Goal: Information Seeking & Learning: Learn about a topic

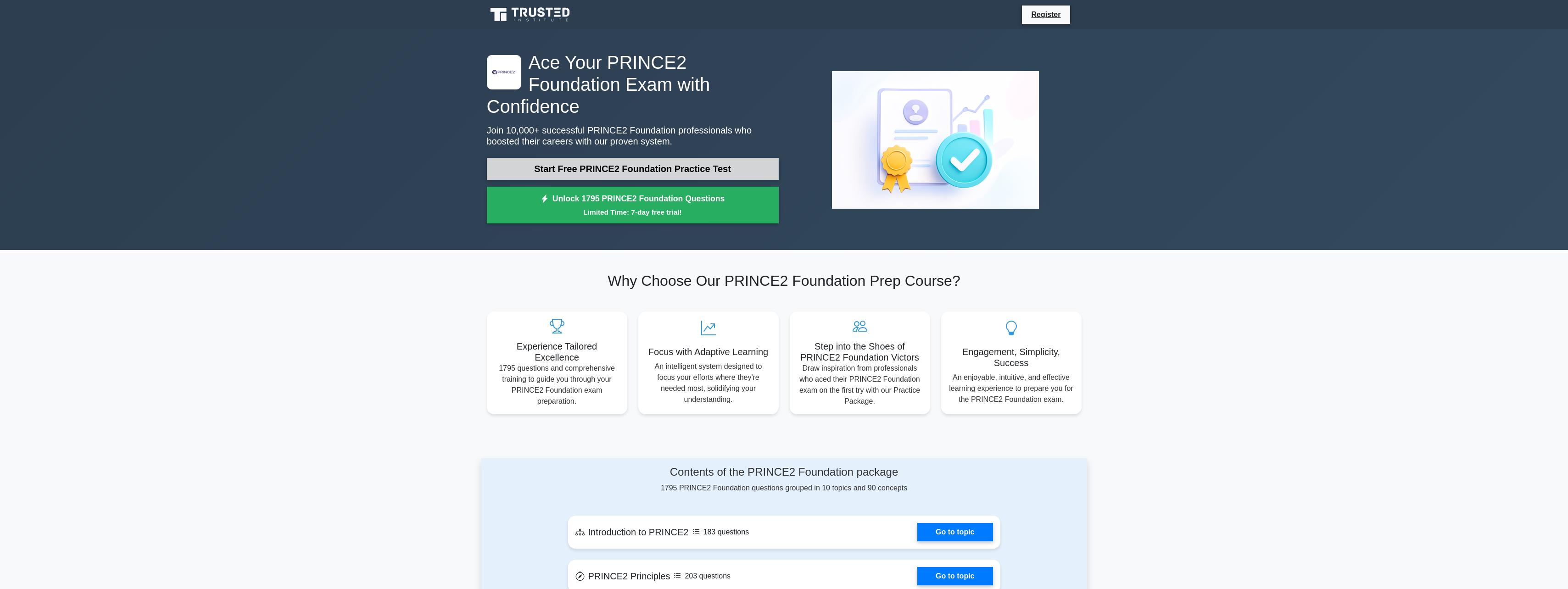
click at [622, 158] on link "Start Free PRINCE2 Foundation Practice Test" at bounding box center [632, 169] width 292 height 22
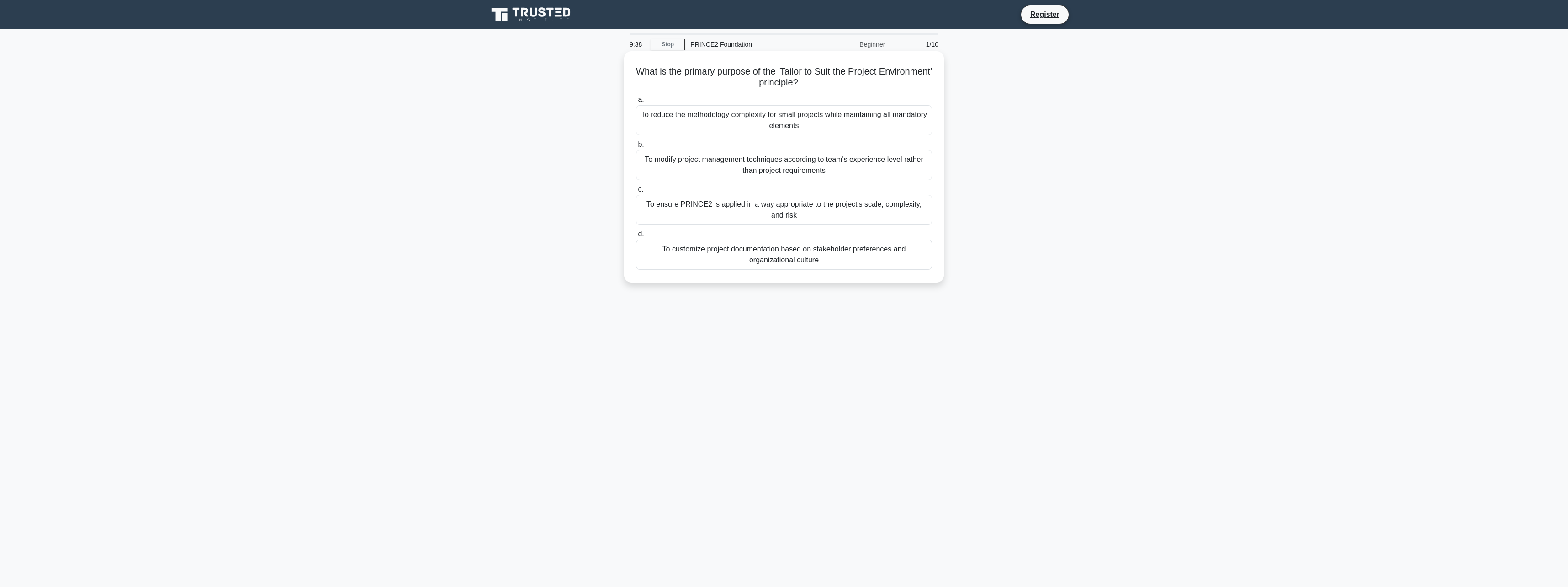
click at [702, 213] on div "To ensure PRINCE2 is applied in a way appropriate to the project's scale, compl…" at bounding box center [784, 210] width 296 height 30
click at [636, 192] on input "c. To ensure PRINCE2 is applied in a way appropriate to the project's scale, co…" at bounding box center [636, 189] width 0 height 6
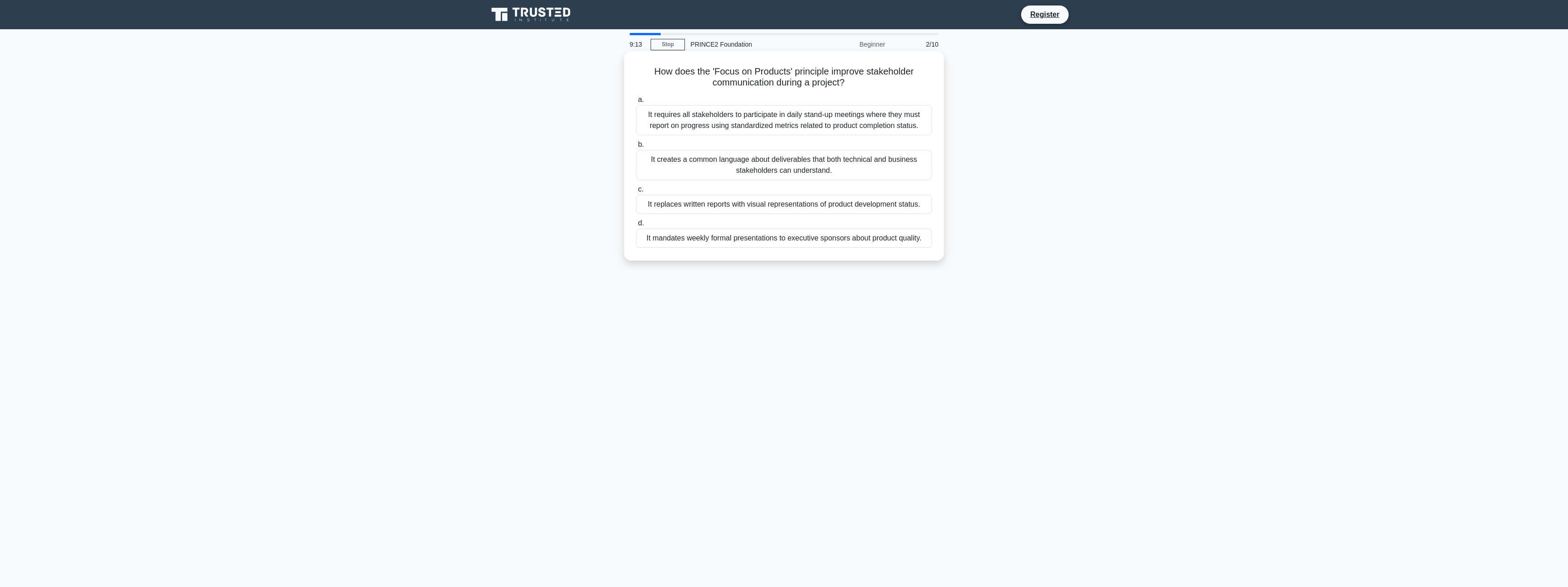
click at [677, 174] on div "It creates a common language about deliverables that both technical and busines…" at bounding box center [784, 165] width 296 height 30
click at [636, 147] on input "b. It creates a common language about deliverables that both technical and busi…" at bounding box center [636, 145] width 0 height 6
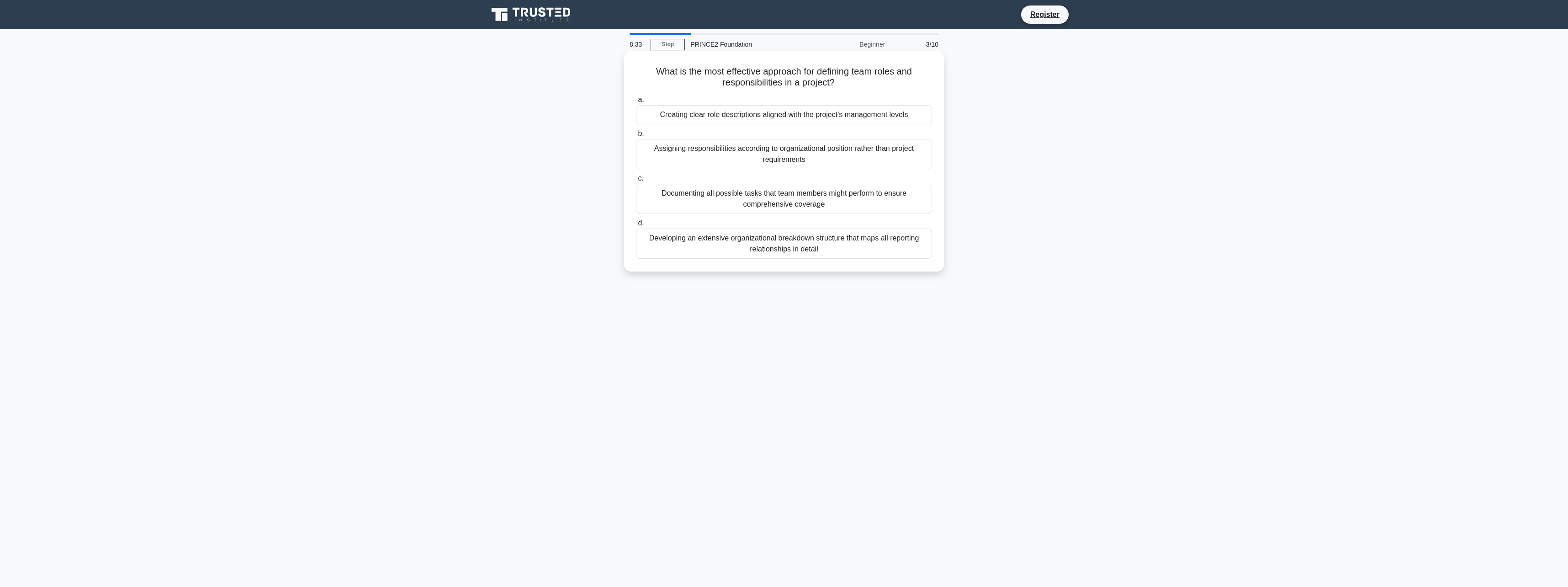
click at [769, 208] on div "Documenting all possible tasks that team members might perform to ensure compre…" at bounding box center [784, 199] width 296 height 30
click at [636, 181] on input "c. Documenting all possible tasks that team members might perform to ensure com…" at bounding box center [636, 178] width 0 height 6
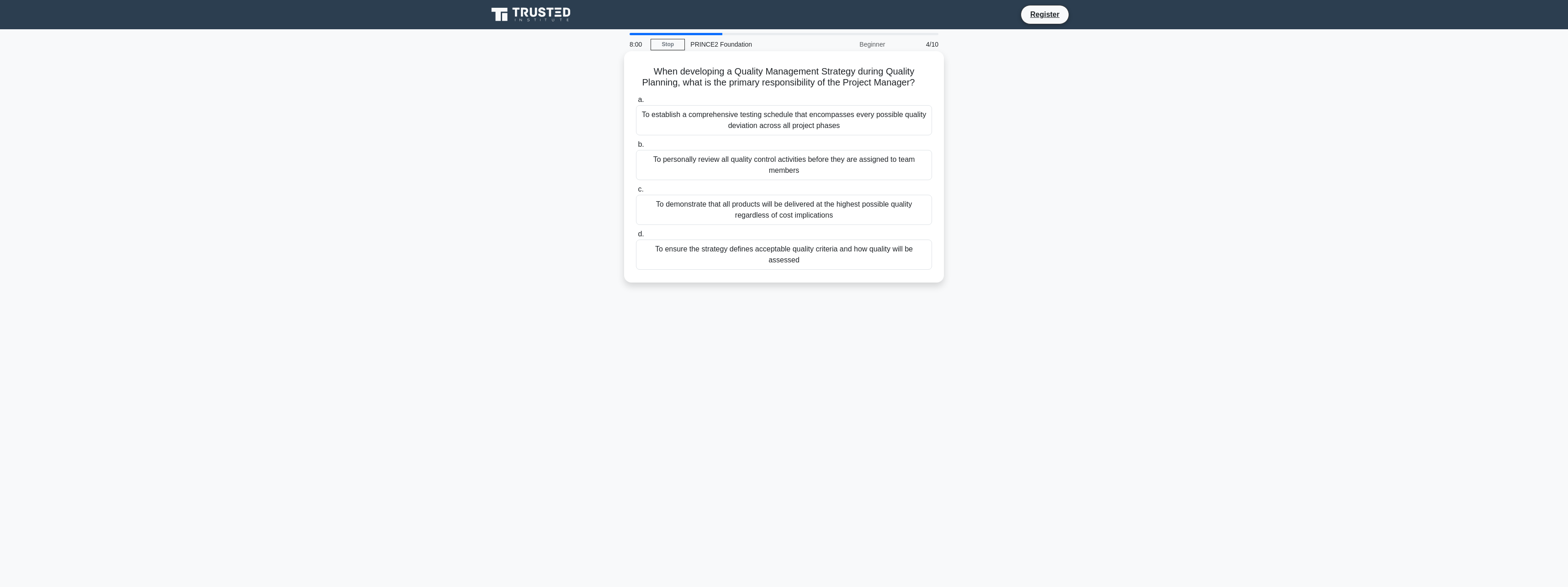
click at [675, 253] on div "To ensure the strategy defines acceptable quality criteria and how quality will…" at bounding box center [784, 255] width 296 height 30
click at [636, 237] on input "d. To ensure the strategy defines acceptable quality criteria and how quality w…" at bounding box center [636, 234] width 0 height 6
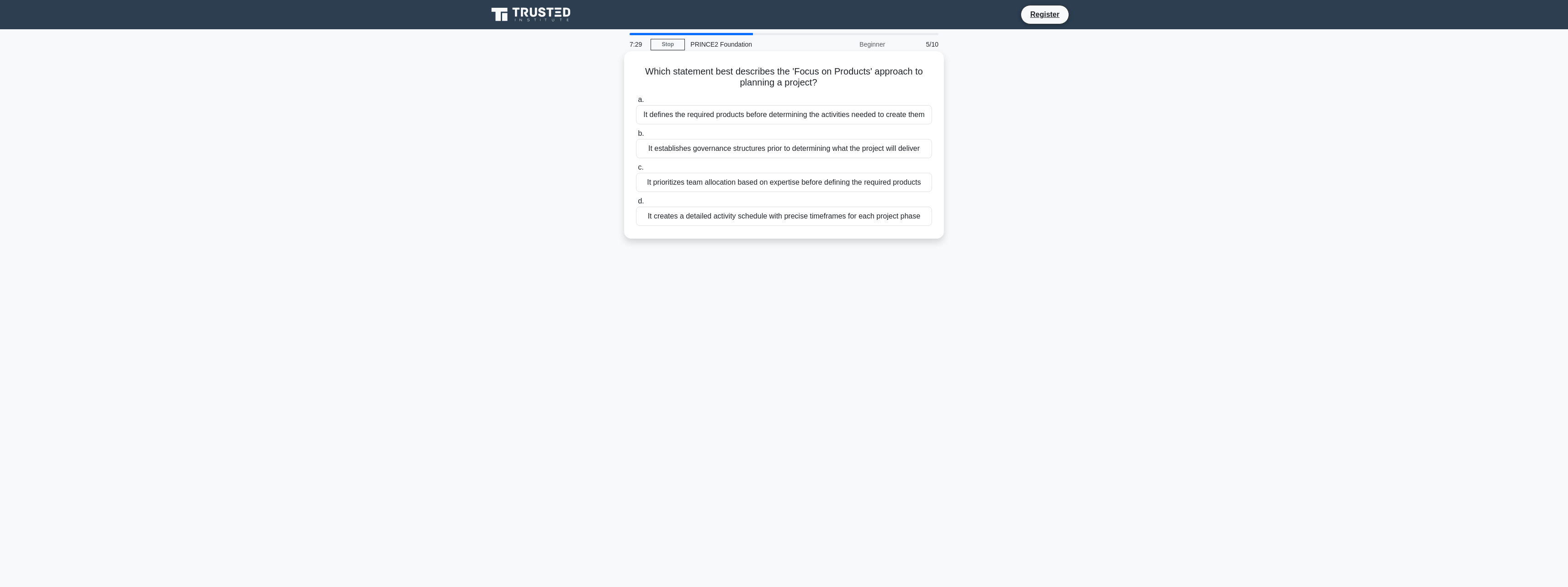
click at [685, 217] on div "It creates a detailed activity schedule with precise timeframes for each projec…" at bounding box center [784, 216] width 296 height 19
click at [636, 205] on input "d. It creates a detailed activity schedule with precise timeframes for each pro…" at bounding box center [636, 202] width 0 height 6
click at [789, 200] on div "Creating an Exception Plan for the remainder of the stage" at bounding box center [784, 194] width 296 height 19
click at [636, 181] on input "c. Creating an Exception Plan for the remainder of the stage" at bounding box center [636, 178] width 0 height 6
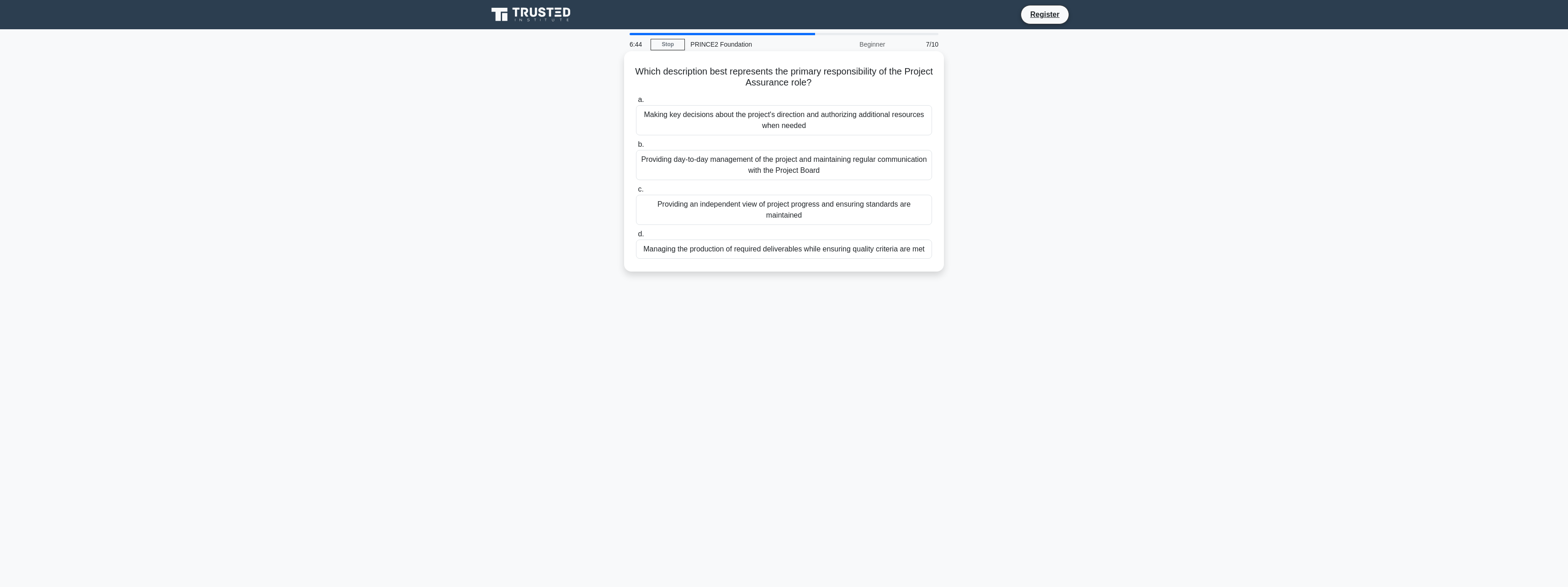
click at [768, 250] on div "Managing the production of required deliverables while ensuring quality criteri…" at bounding box center [784, 249] width 296 height 19
click at [636, 237] on input "d. Managing the production of required deliverables while ensuring quality crit…" at bounding box center [636, 234] width 0 height 6
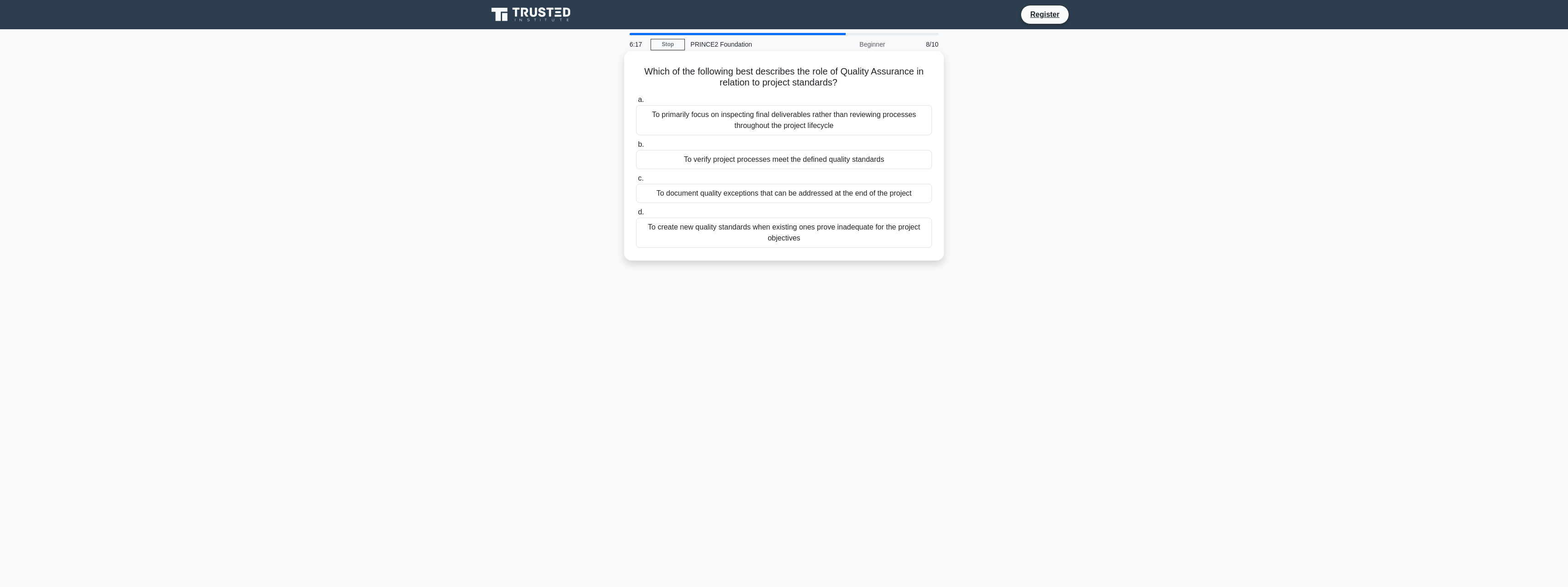
click at [684, 157] on div "To verify project processes meet the defined quality standards" at bounding box center [784, 160] width 296 height 19
click at [636, 147] on input "b. To verify project processes meet the defined quality standards" at bounding box center [636, 145] width 0 height 6
click at [686, 184] on div "To document who is accountable for each task and deliverable within the project" at bounding box center [784, 183] width 296 height 19
click at [636, 170] on input "c. To document who is accountable for each task and deliverable within the proj…" at bounding box center [636, 167] width 0 height 6
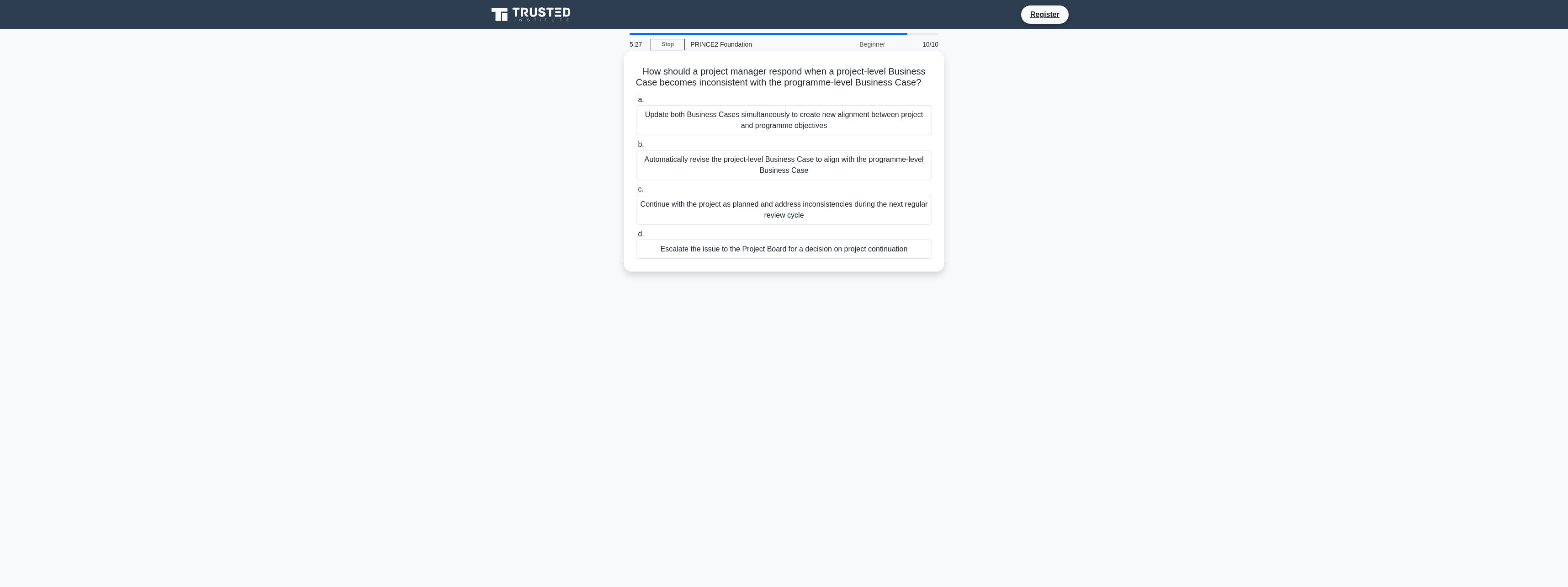
click at [825, 259] on div "Escalate the issue to the Project Board for a decision on project continuation" at bounding box center [784, 249] width 296 height 19
click at [636, 237] on input "d. Escalate the issue to the Project Board for a decision on project continuati…" at bounding box center [636, 234] width 0 height 6
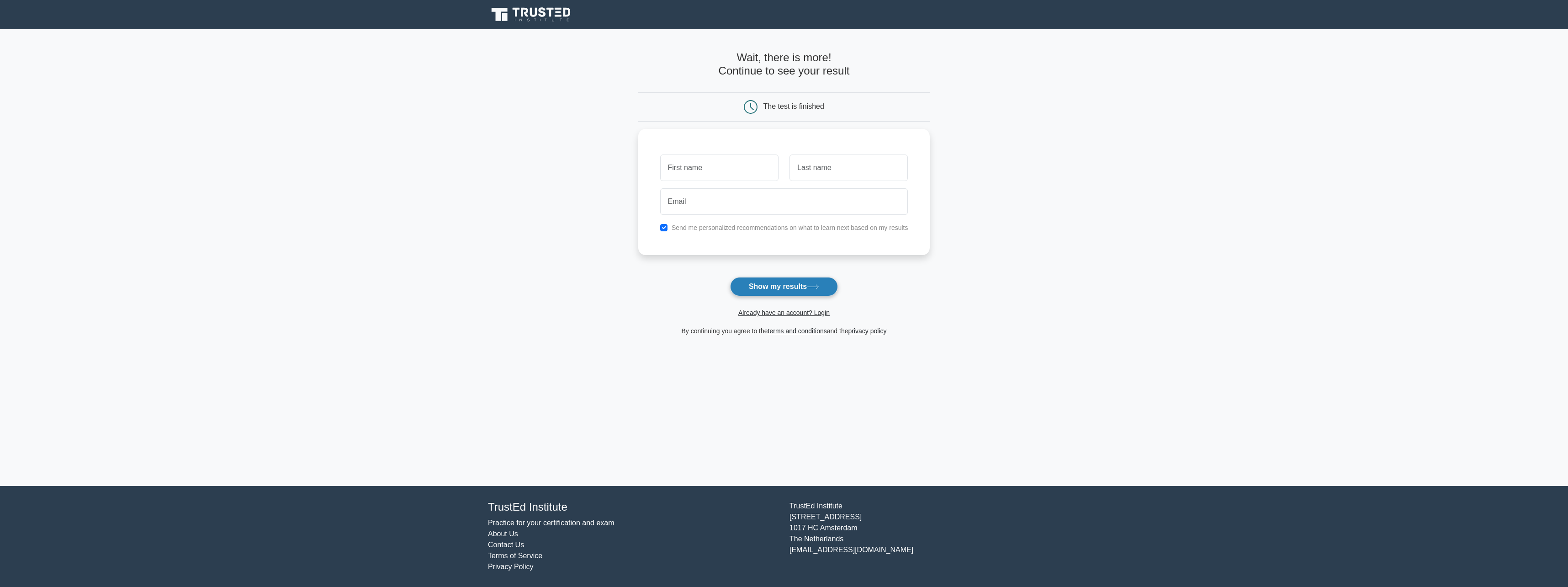
click at [829, 278] on button "Show my results" at bounding box center [783, 287] width 108 height 19
click at [738, 167] on input "text" at bounding box center [719, 166] width 118 height 27
type input "[PERSON_NAME]"
click at [770, 297] on form "Wait, there is more! Continue to see your result The test is finished [PERSON_N…" at bounding box center [785, 194] width 292 height 285
drag, startPoint x: 770, startPoint y: 297, endPoint x: 768, endPoint y: 285, distance: 12.2
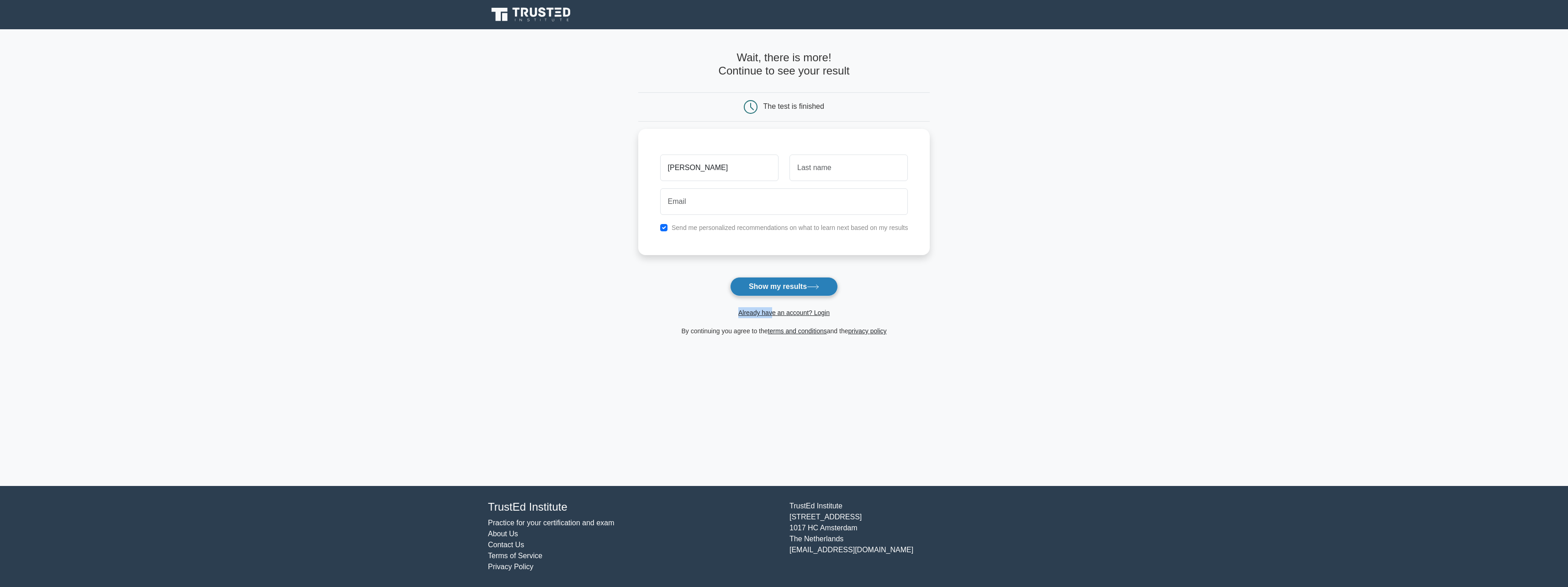
click at [768, 285] on button "Show my results" at bounding box center [783, 287] width 108 height 19
type input "[PERSON_NAME]"
click at [733, 205] on input "email" at bounding box center [785, 199] width 248 height 27
type input "[EMAIL_ADDRESS][DOMAIN_NAME]"
click at [744, 224] on label "Send me personalized recommendations on what to learn next based on my results" at bounding box center [789, 225] width 237 height 7
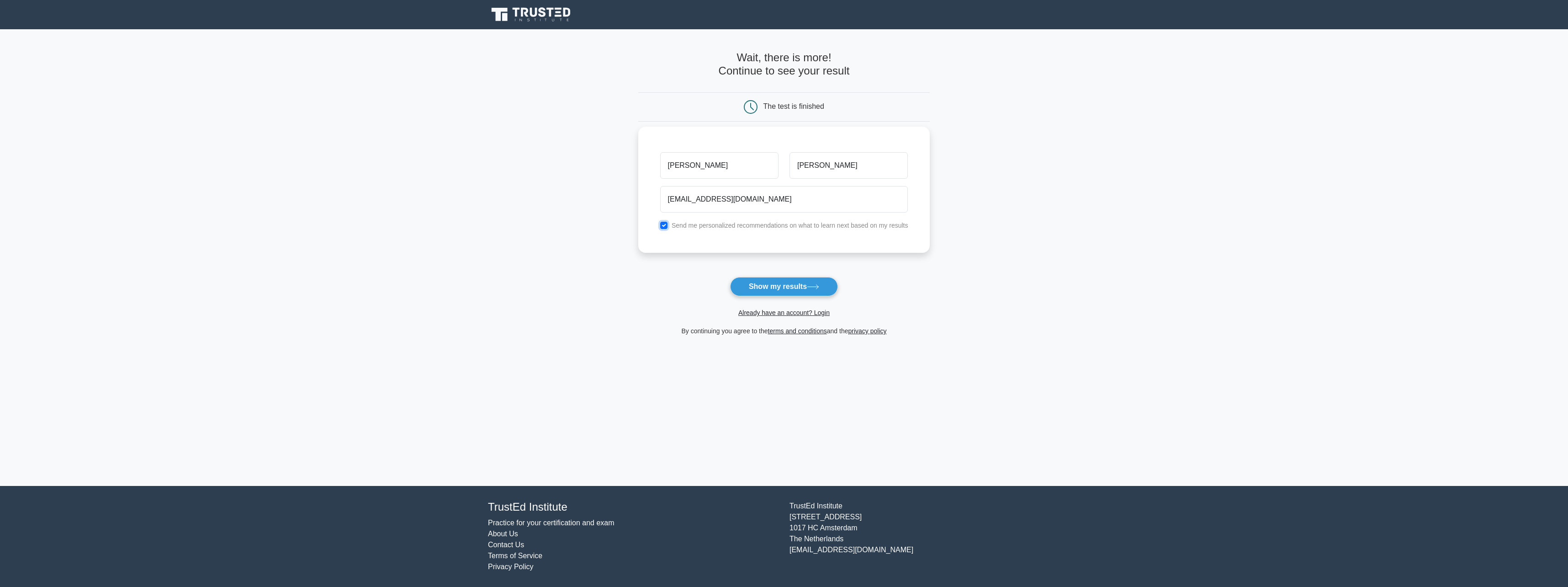
click at [662, 224] on input "checkbox" at bounding box center [664, 225] width 7 height 7
checkbox input "false"
click at [758, 285] on button "Show my results" at bounding box center [783, 287] width 108 height 19
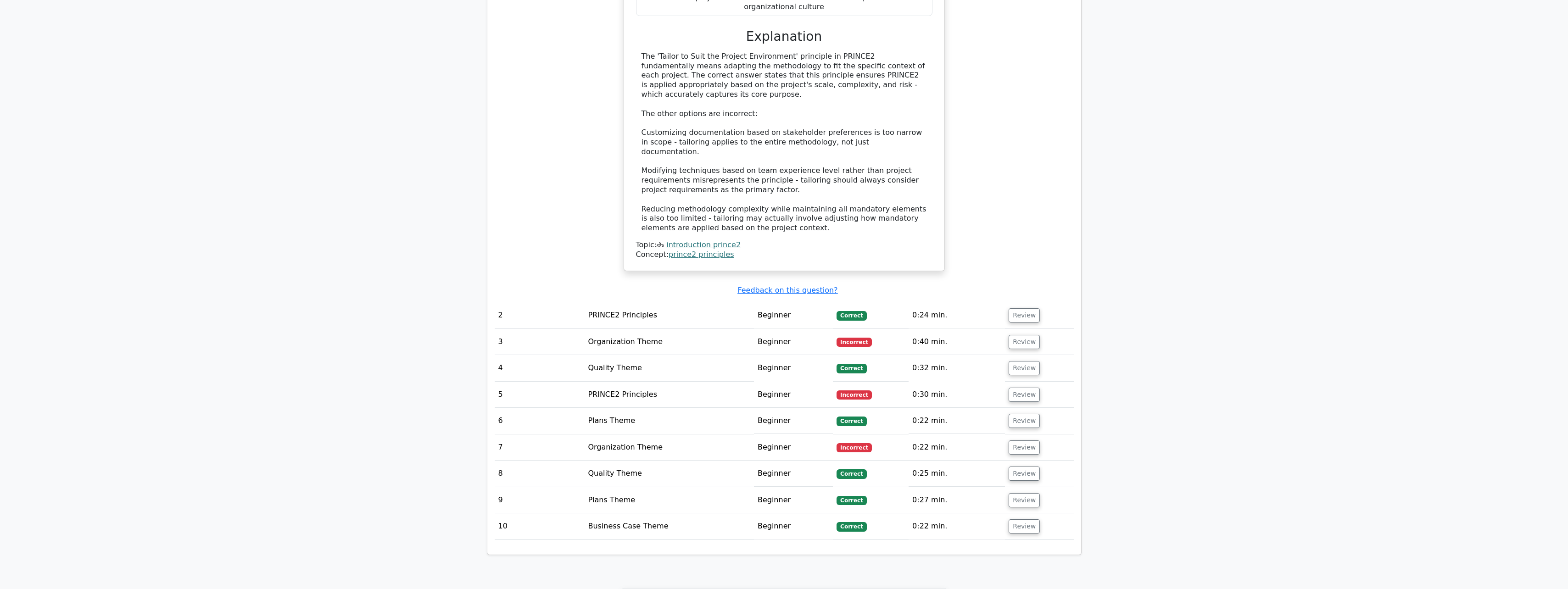
scroll to position [1009, 0]
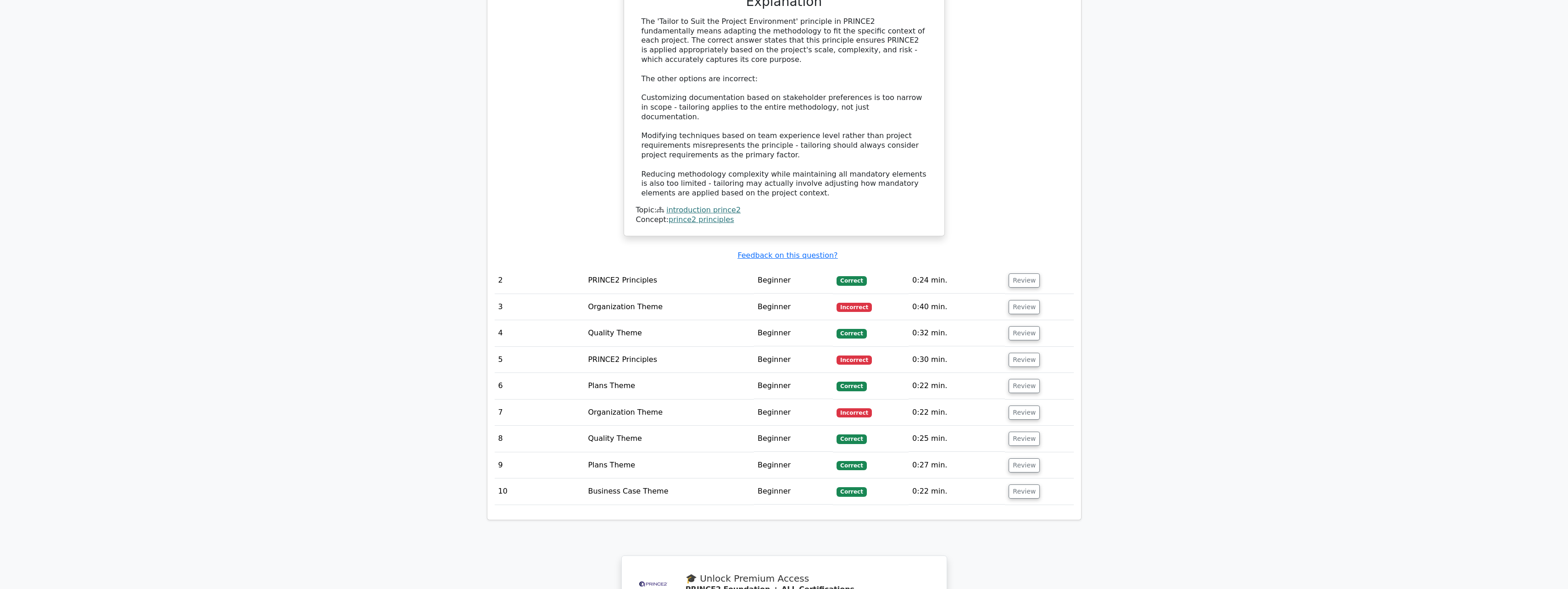
click at [506, 294] on td "3" at bounding box center [539, 307] width 90 height 26
drag, startPoint x: 576, startPoint y: 287, endPoint x: 606, endPoint y: 291, distance: 30.3
click at [583, 294] on td "3" at bounding box center [539, 307] width 90 height 26
click at [616, 294] on td "Organization Theme" at bounding box center [669, 307] width 170 height 26
click at [1024, 300] on button "Review" at bounding box center [1024, 307] width 31 height 14
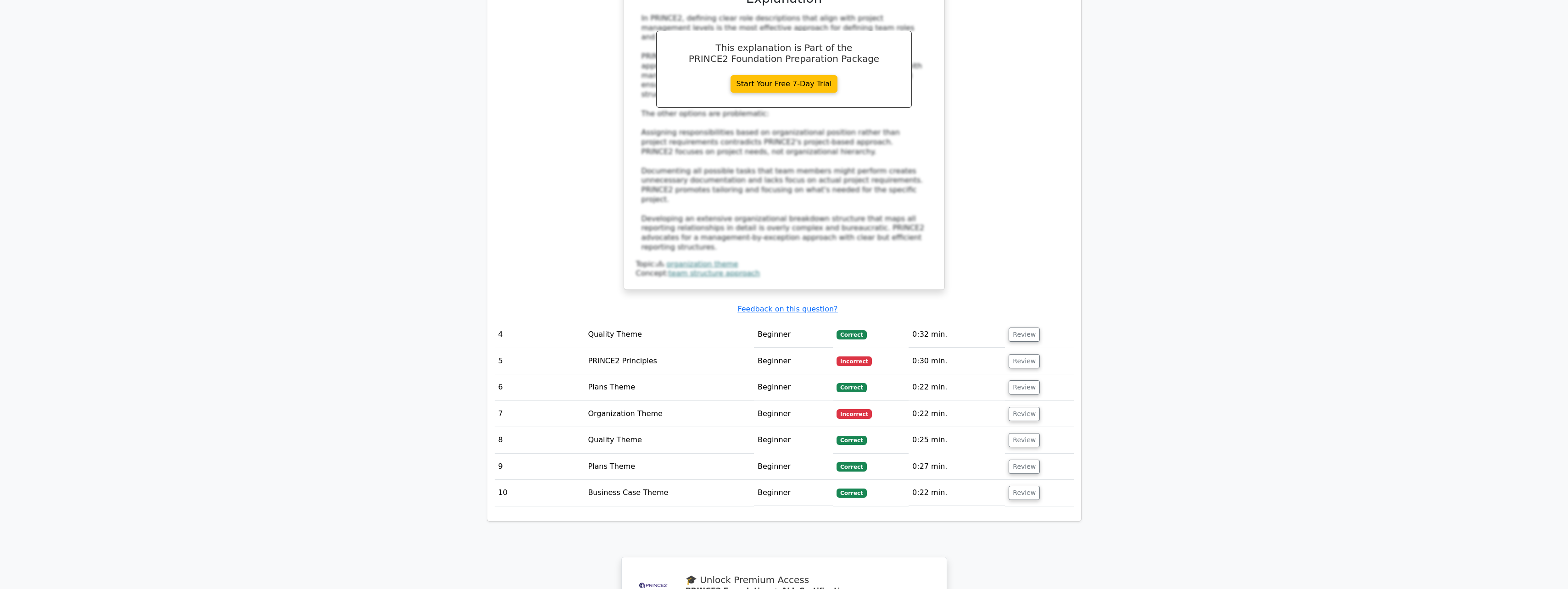
scroll to position [1559, 0]
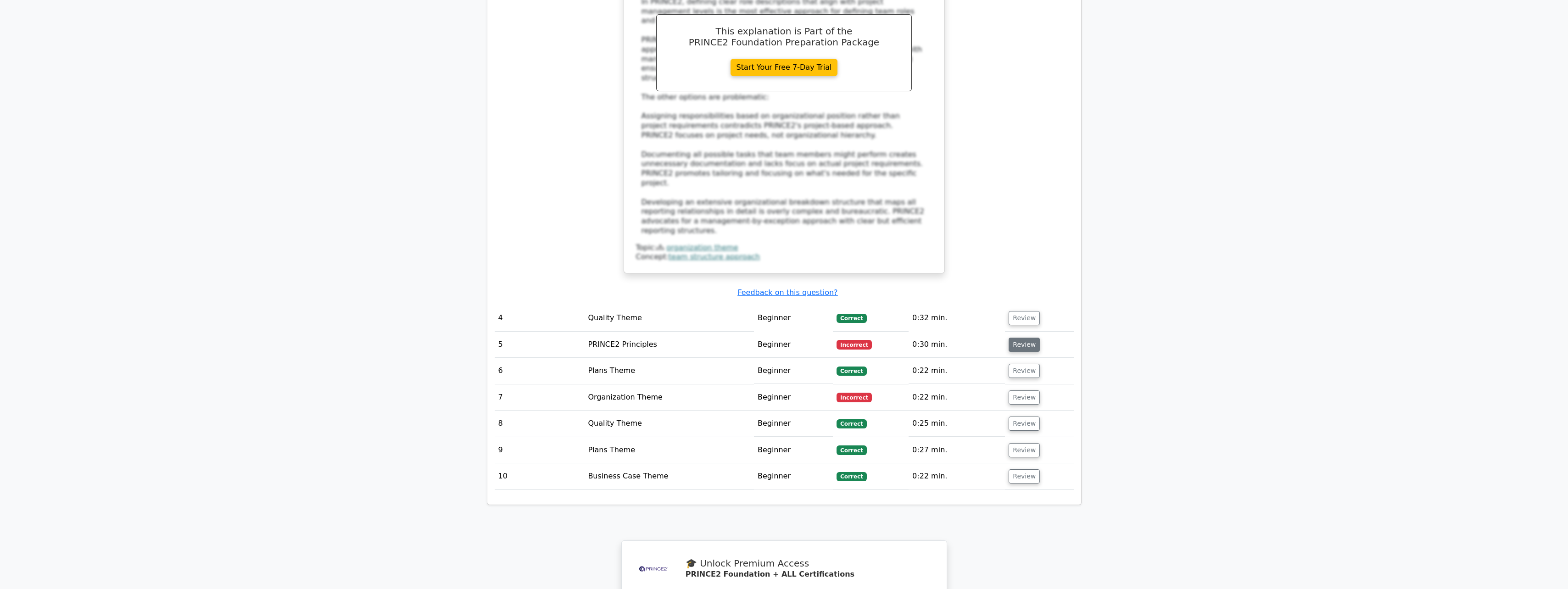
click at [1028, 337] on button "Review" at bounding box center [1024, 344] width 31 height 14
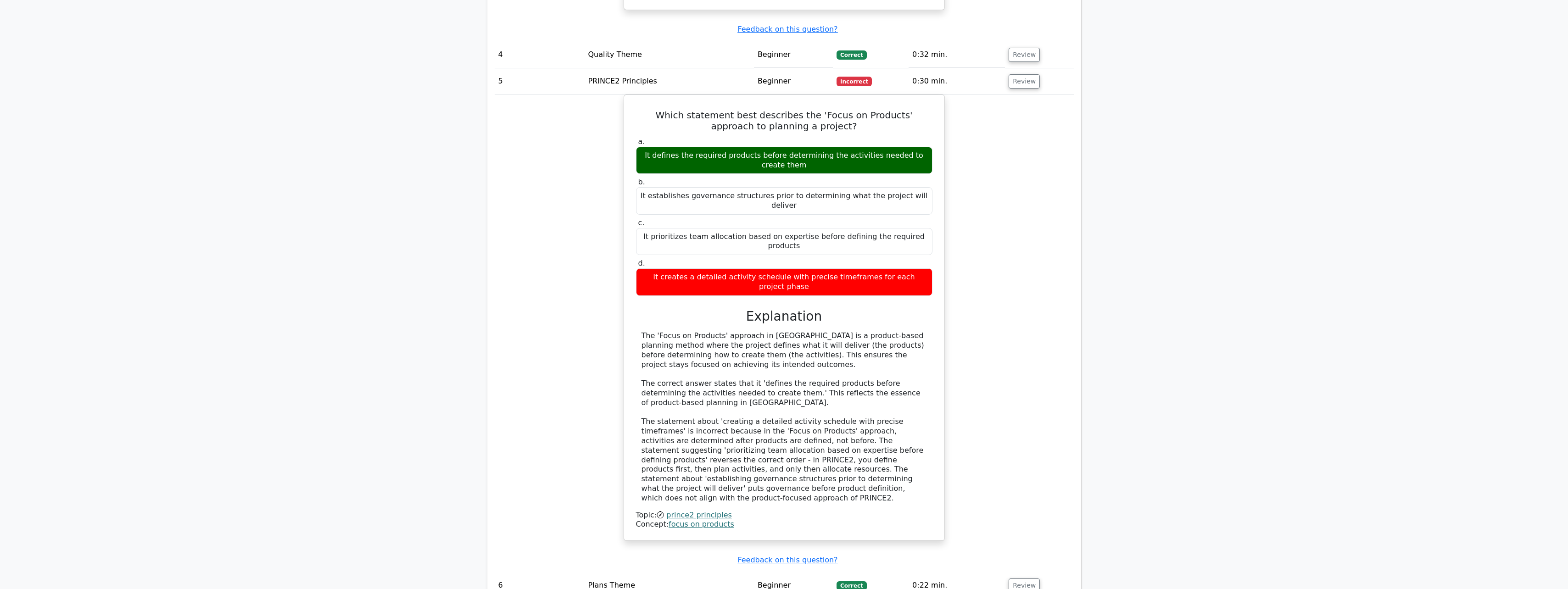
scroll to position [1972, 0]
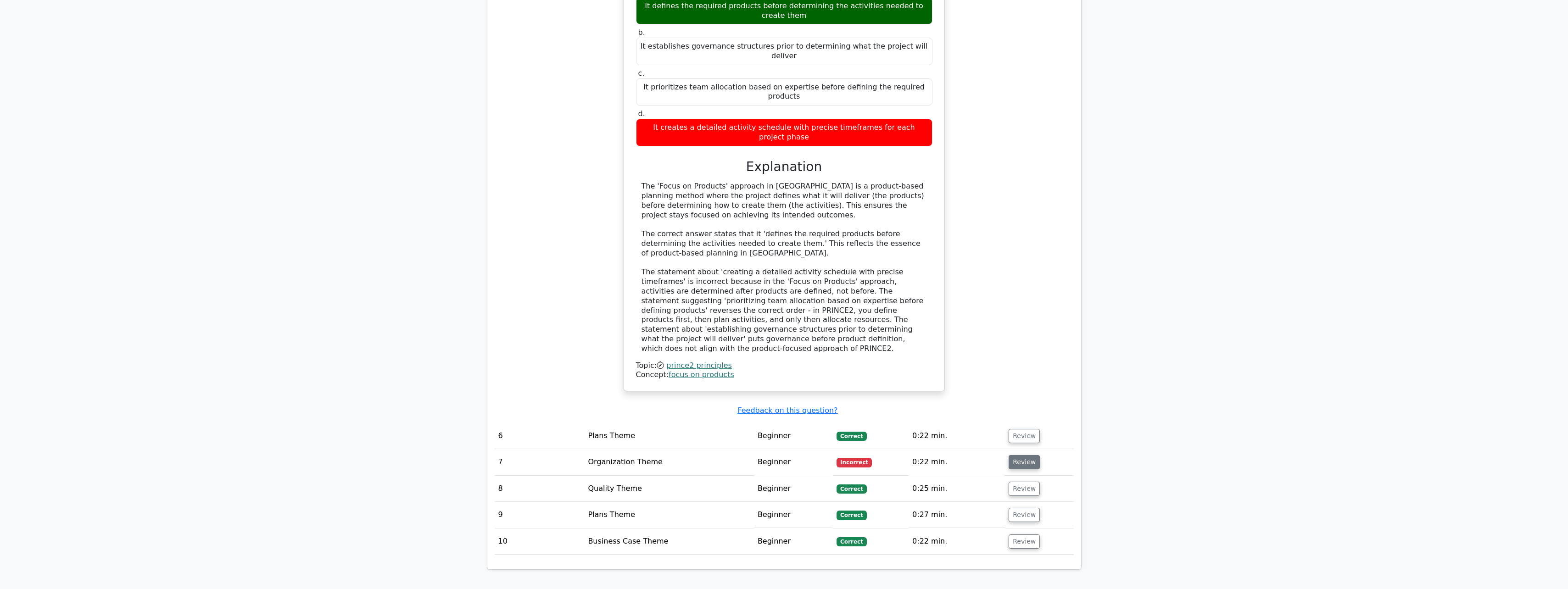
click at [1018, 455] on button "Review" at bounding box center [1024, 462] width 31 height 14
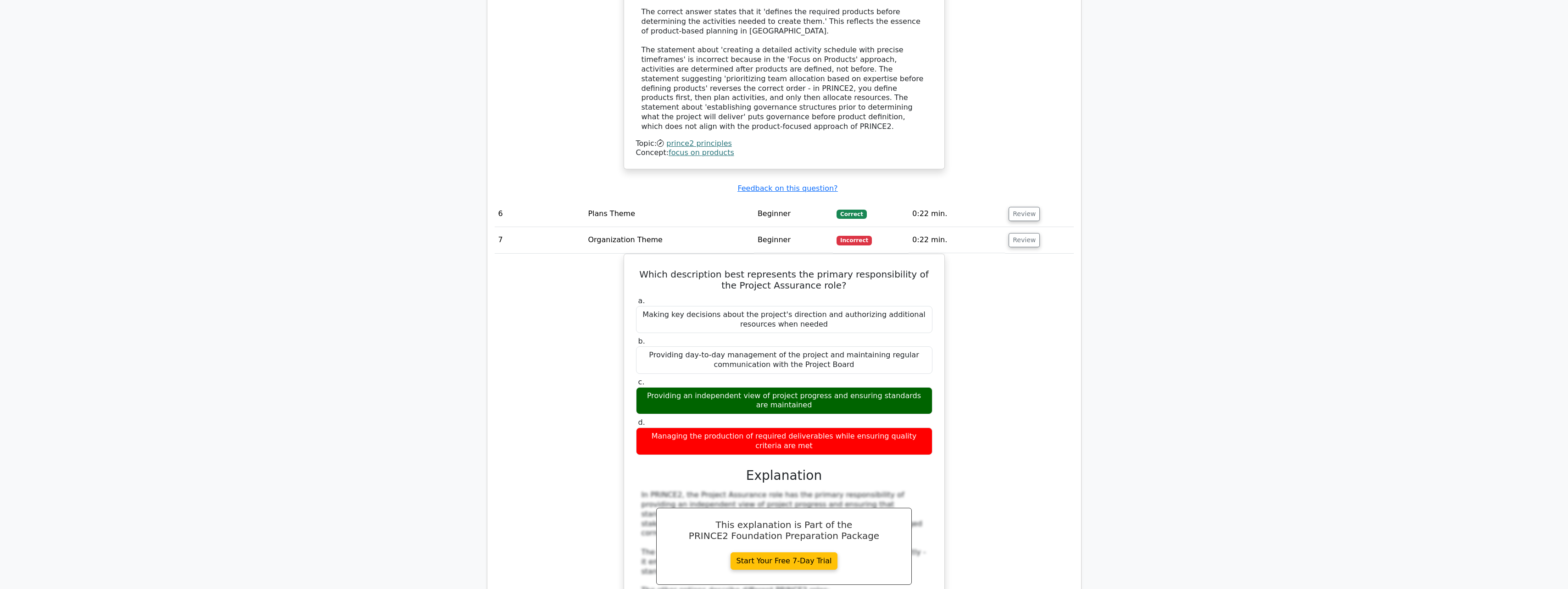
scroll to position [2201, 0]
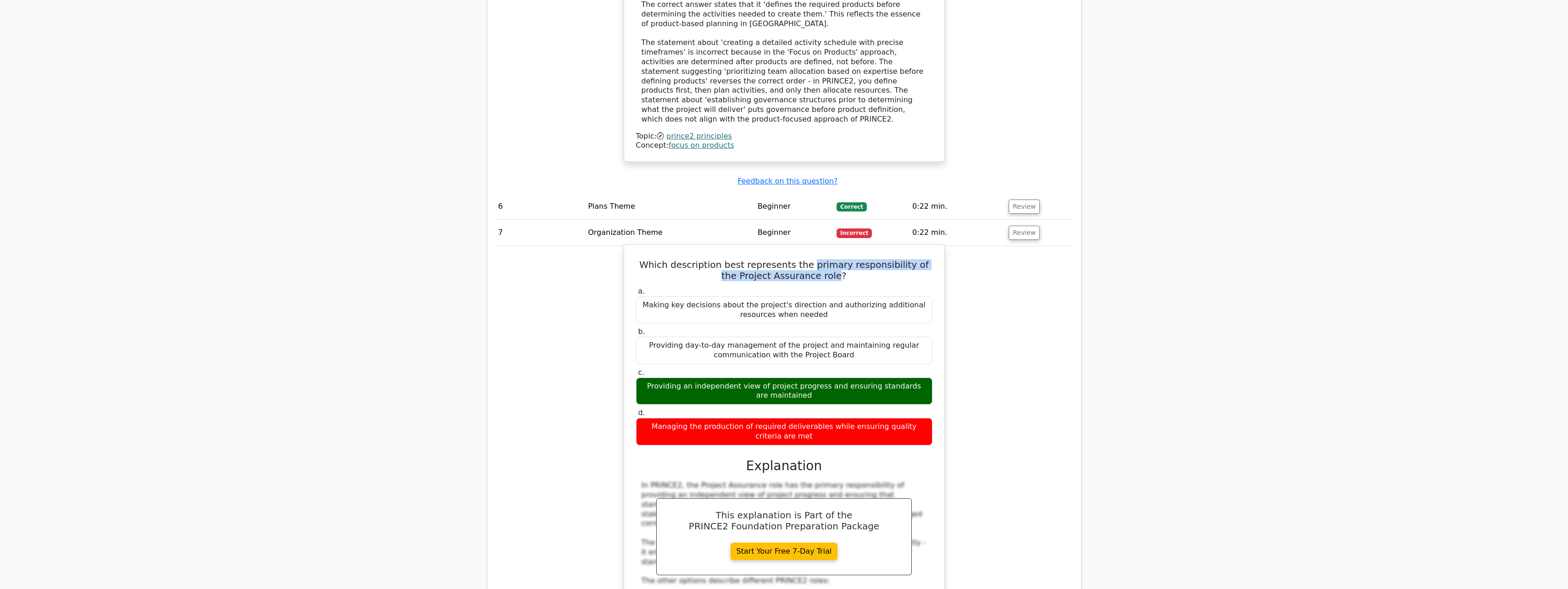
drag, startPoint x: 806, startPoint y: 168, endPoint x: 828, endPoint y: 182, distance: 26.1
click at [828, 259] on h5 "Which description best represents the primary responsibility of the Project Ass…" at bounding box center [784, 270] width 298 height 22
copy h5 "primary responsibility of the Project Assurance role"
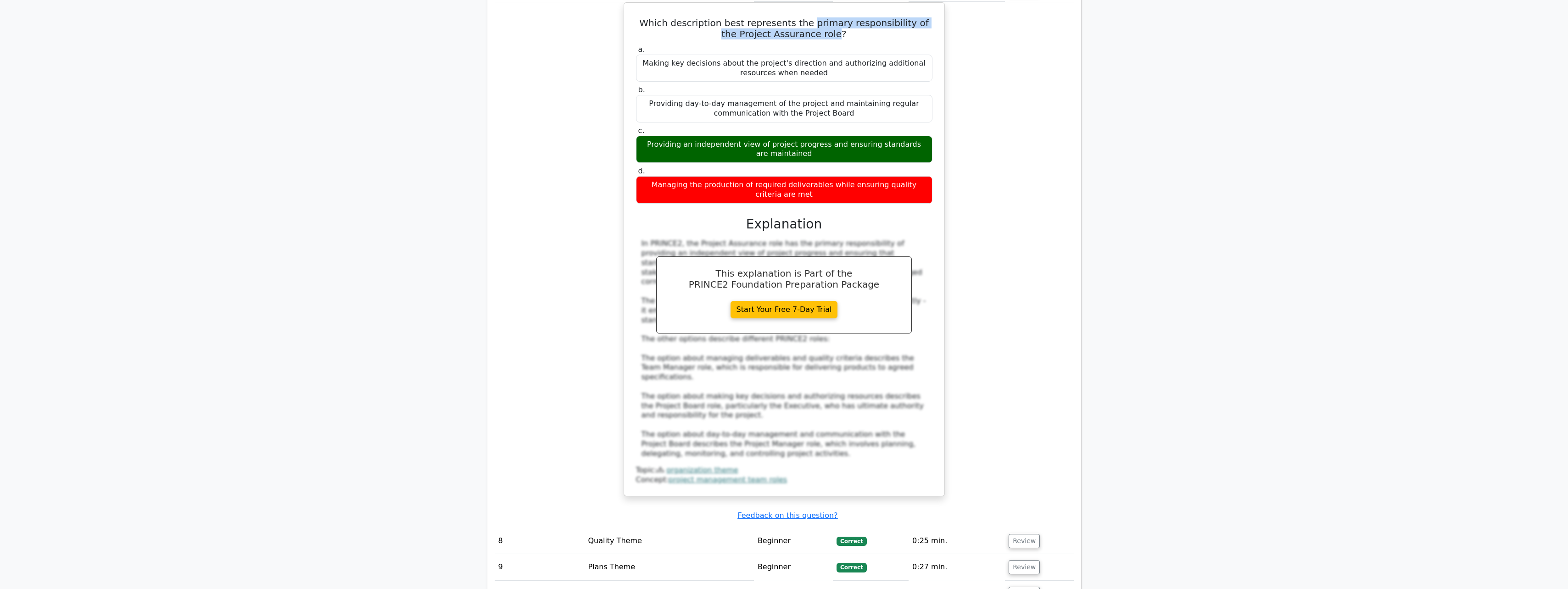
scroll to position [2522, 0]
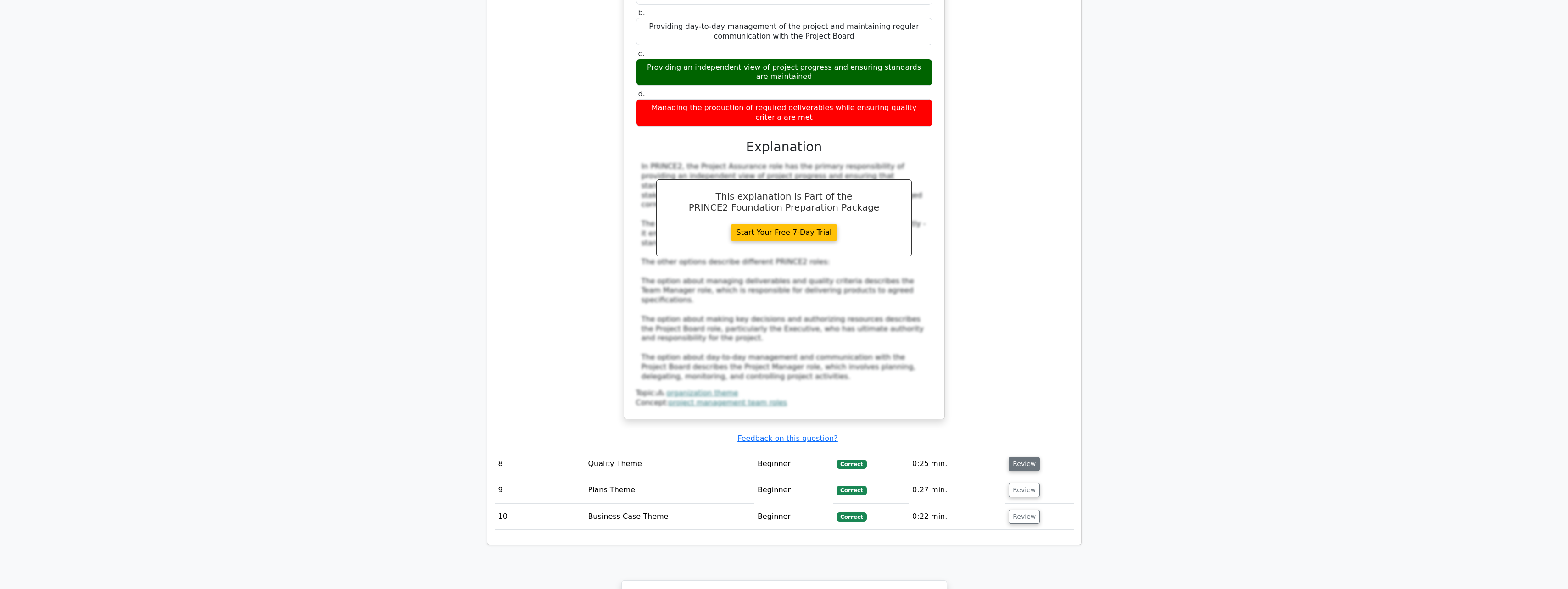
click at [1020, 457] on button "Review" at bounding box center [1024, 464] width 31 height 14
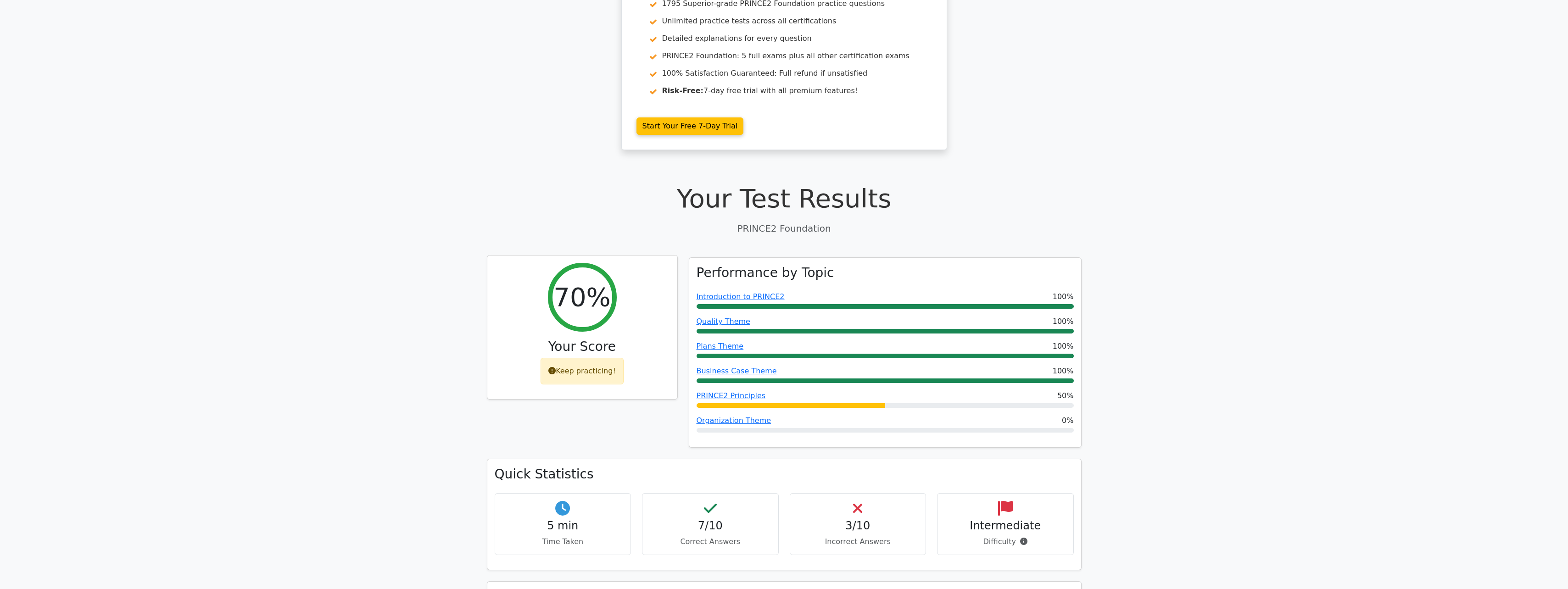
scroll to position [137, 0]
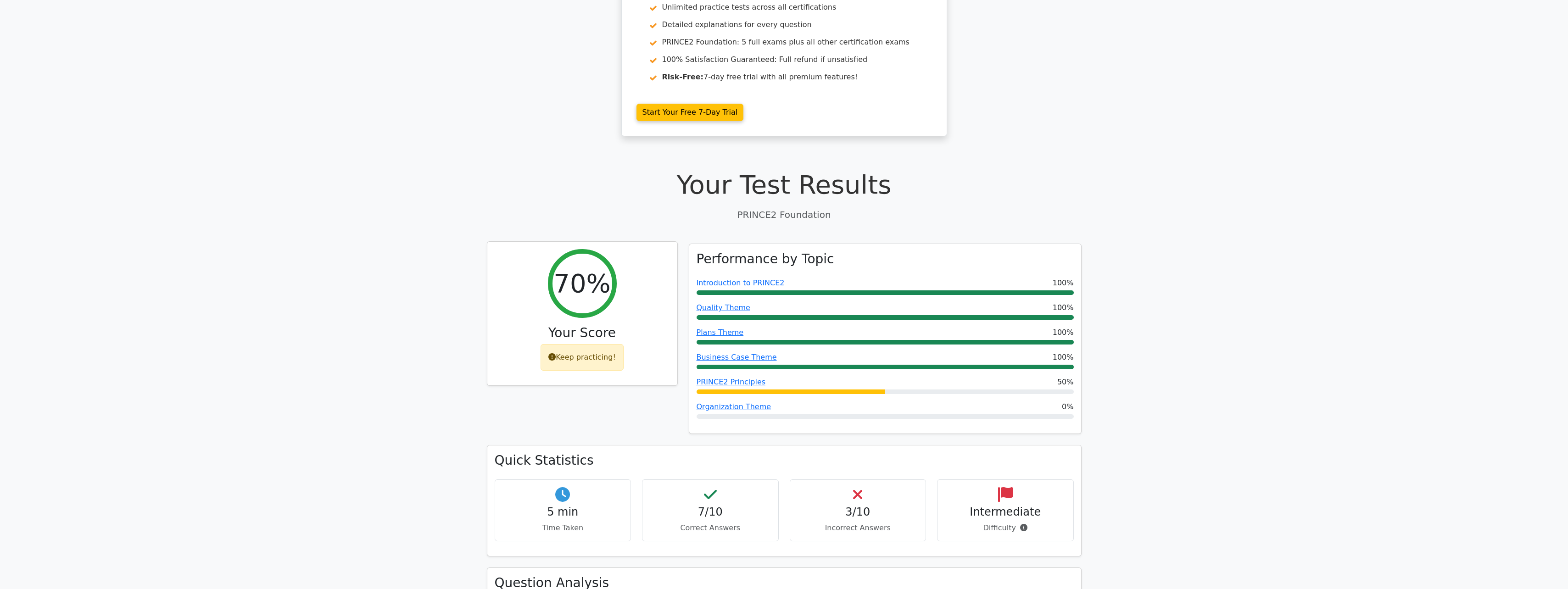
click at [596, 360] on div "Keep practicing!" at bounding box center [582, 357] width 83 height 27
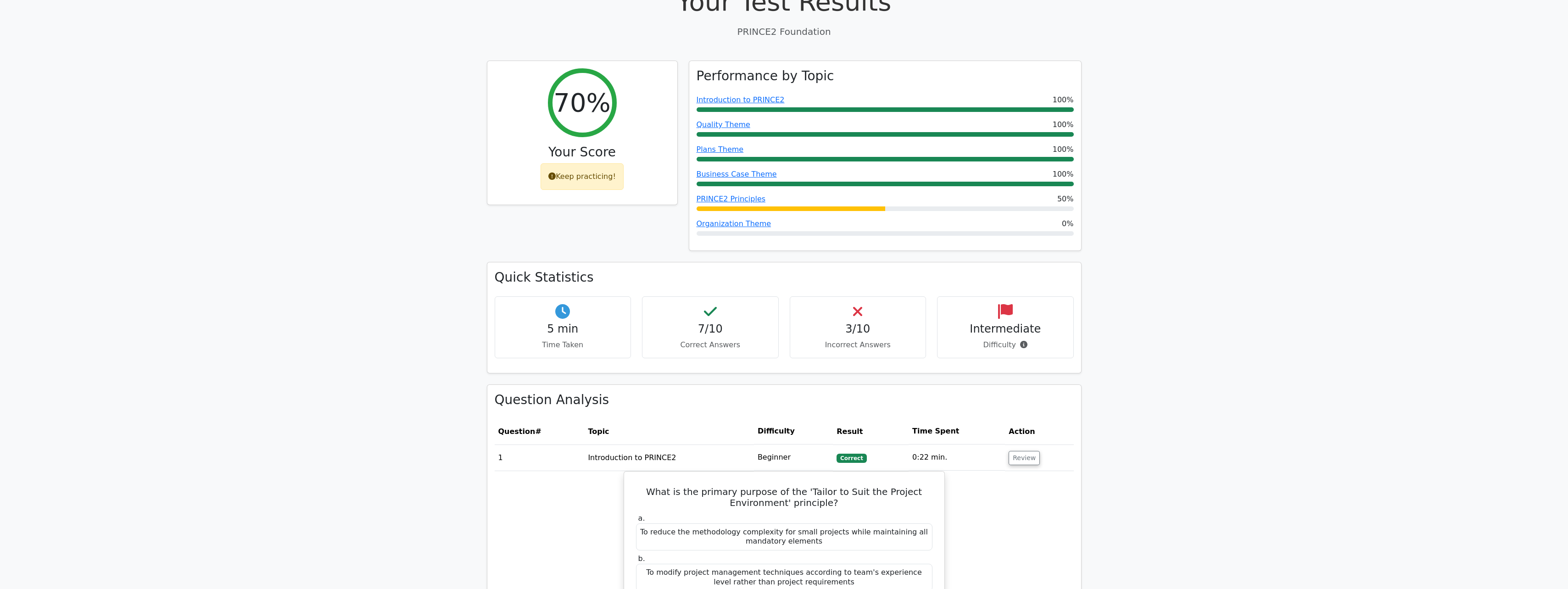
scroll to position [321, 0]
click at [1024, 345] on icon at bounding box center [1024, 342] width 7 height 7
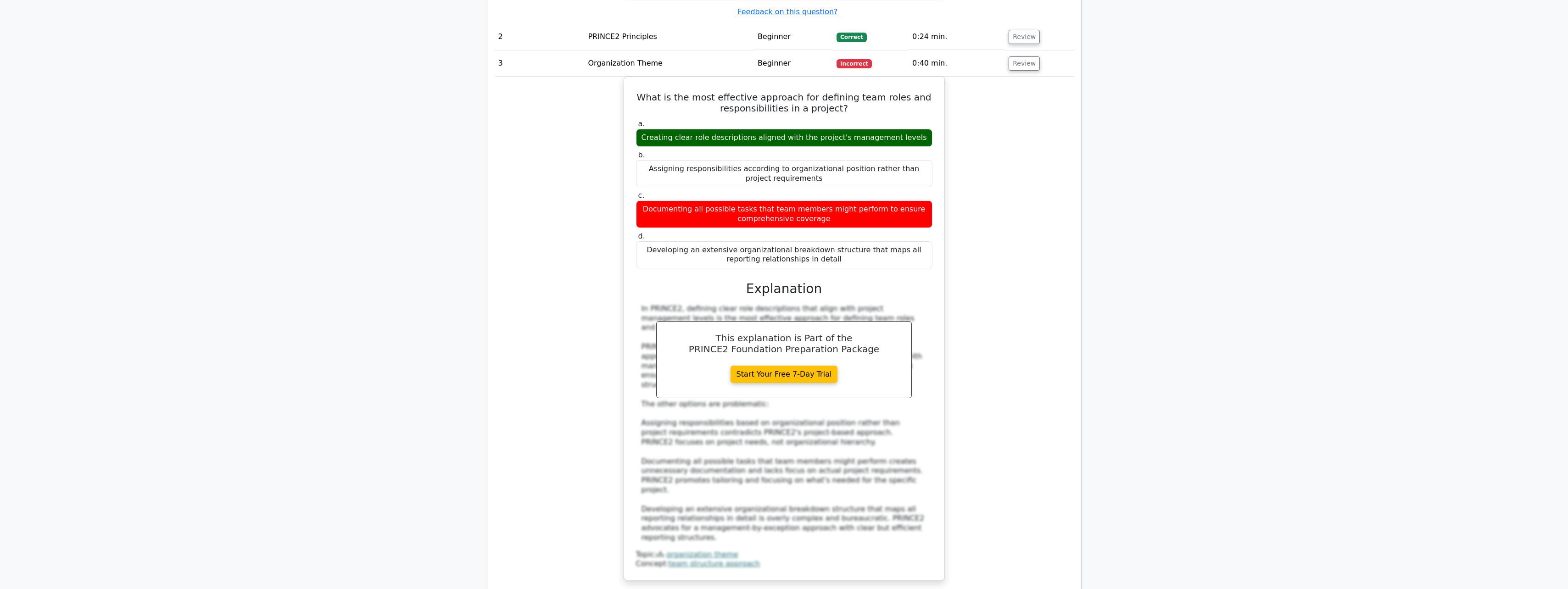
scroll to position [1376, 0]
